Goal: Find specific page/section: Find specific page/section

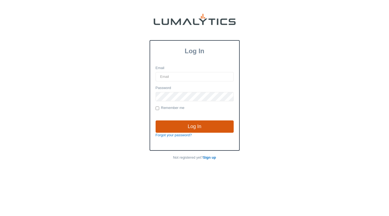
type input "[EMAIL_ADDRESS][DOMAIN_NAME]"
click at [202, 127] on input "Log In" at bounding box center [195, 126] width 78 height 13
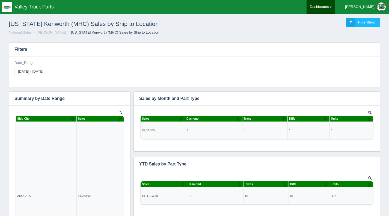
click at [335, 8] on link "Dashboards" at bounding box center [321, 7] width 28 height 14
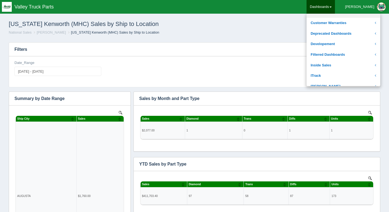
scroll to position [41, 0]
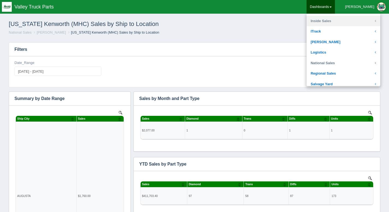
click at [346, 63] on link "National Sales" at bounding box center [344, 63] width 74 height 11
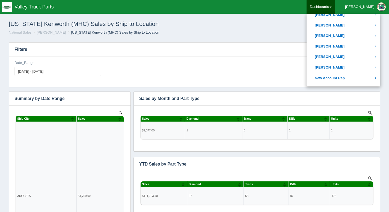
scroll to position [194, 0]
click at [351, 48] on link "[PERSON_NAME]" at bounding box center [344, 46] width 74 height 11
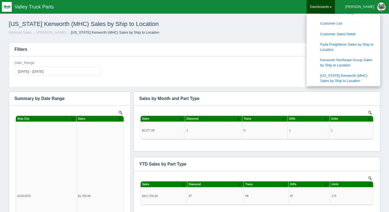
scroll to position [238, 0]
click at [354, 45] on link "Fyda Freightliner Sales by Ship to Location" at bounding box center [344, 47] width 74 height 16
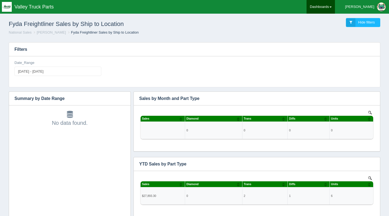
click at [335, 7] on link "Dashboards" at bounding box center [321, 7] width 28 height 14
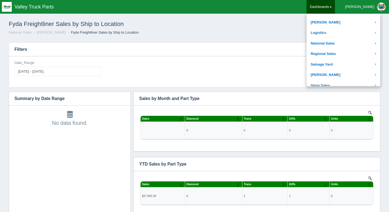
scroll to position [101, 0]
click at [347, 41] on link "National Sales" at bounding box center [344, 44] width 74 height 11
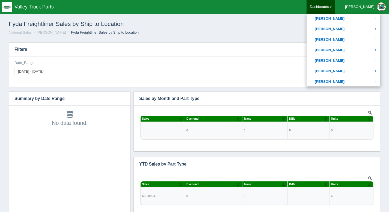
scroll to position [180, 0]
click at [347, 58] on link "[PERSON_NAME]" at bounding box center [344, 60] width 74 height 11
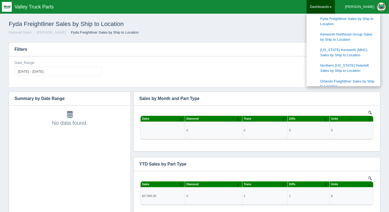
scroll to position [263, 0]
click at [359, 33] on link "Kenworth Northeast Group Sales by Ship to Location" at bounding box center [344, 37] width 74 height 16
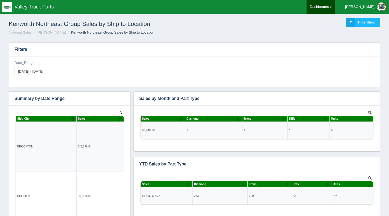
click at [335, 10] on link "Dashboards" at bounding box center [321, 7] width 28 height 14
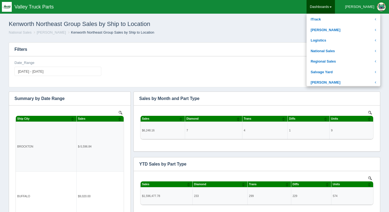
scroll to position [94, 0]
